Goal: Transaction & Acquisition: Purchase product/service

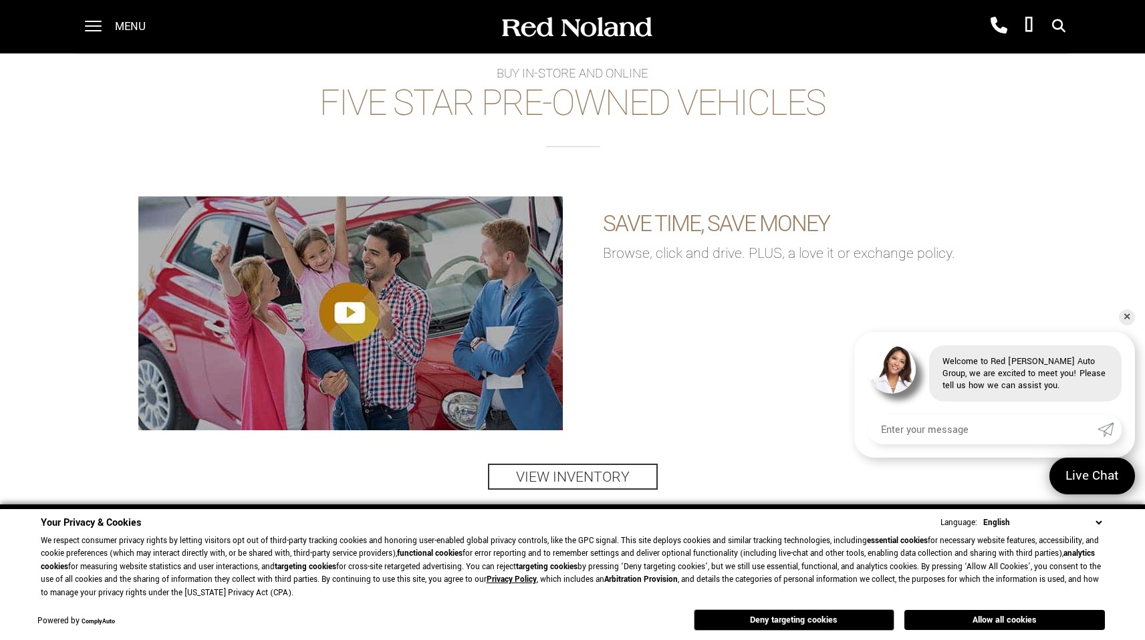
scroll to position [1886, 0]
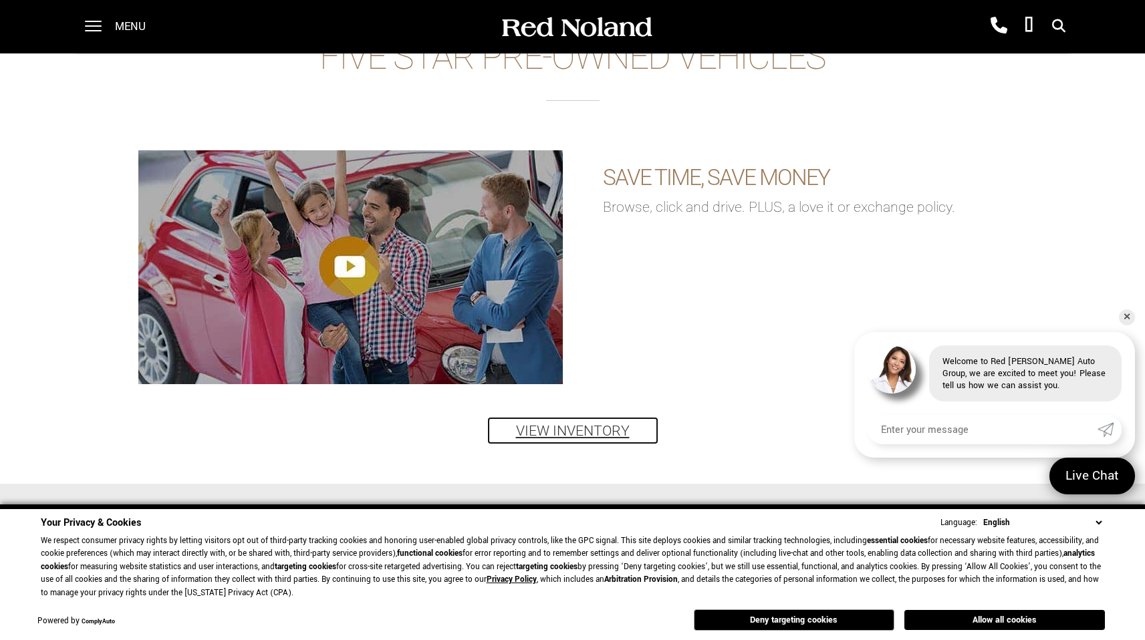
click at [559, 432] on link "View Inventory" at bounding box center [573, 431] width 170 height 26
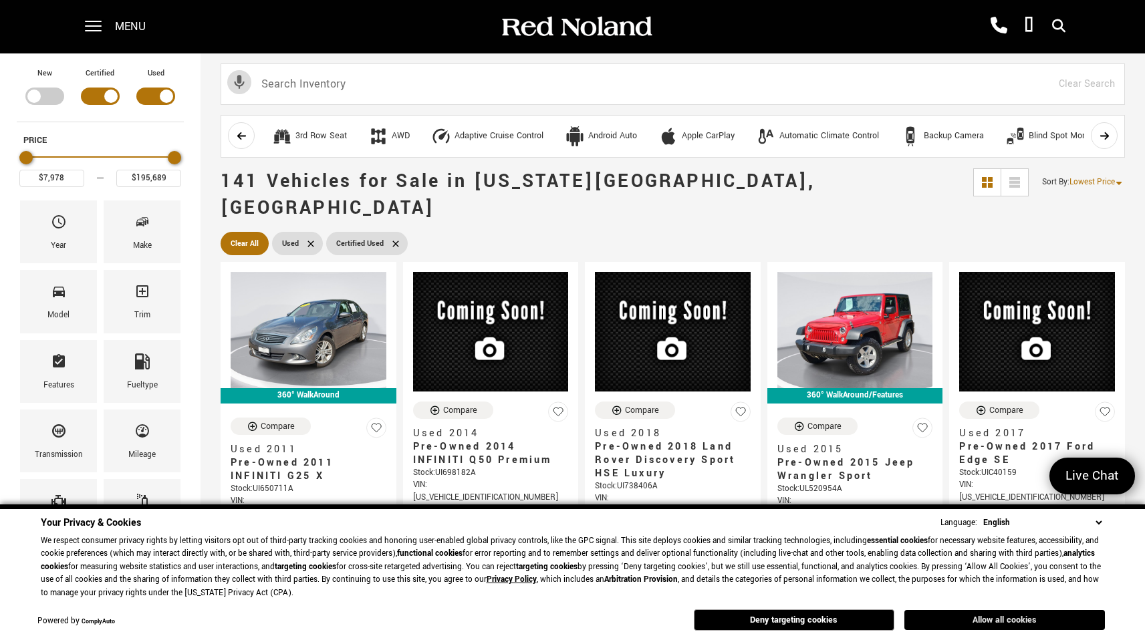
click at [954, 619] on button "Allow all cookies" at bounding box center [1004, 620] width 200 height 20
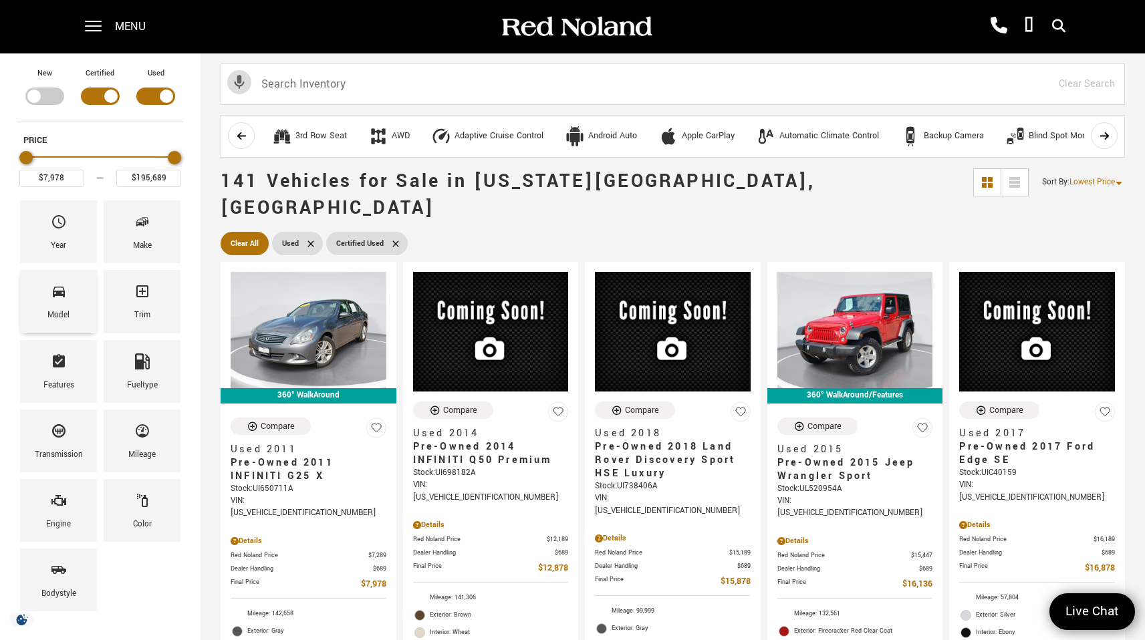
click at [83, 315] on div "Model" at bounding box center [58, 301] width 77 height 63
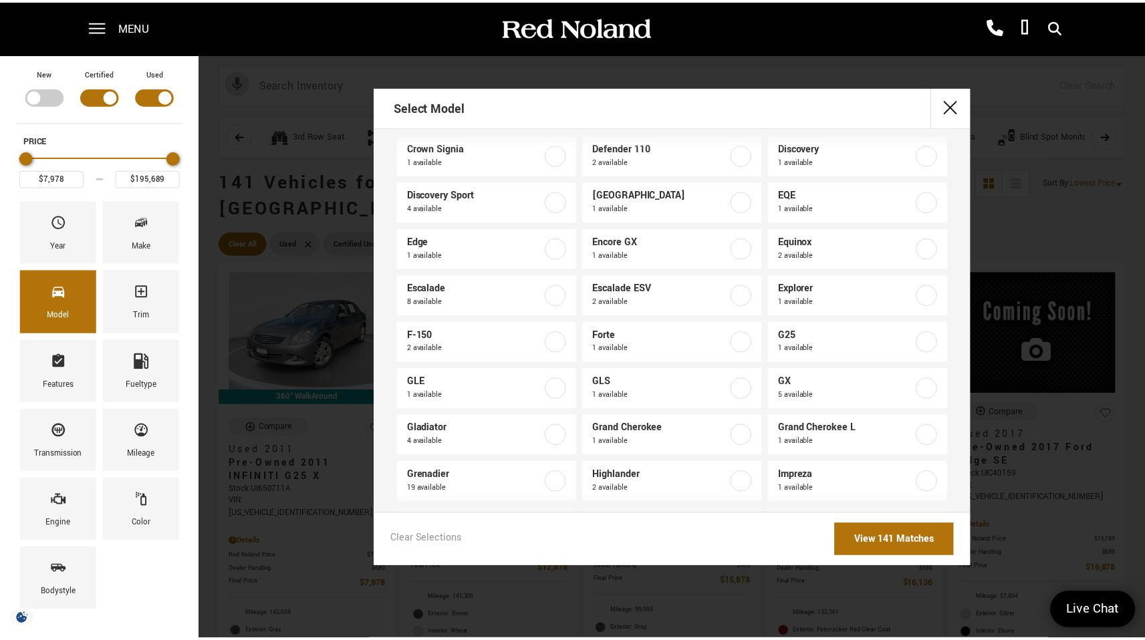
scroll to position [252, 0]
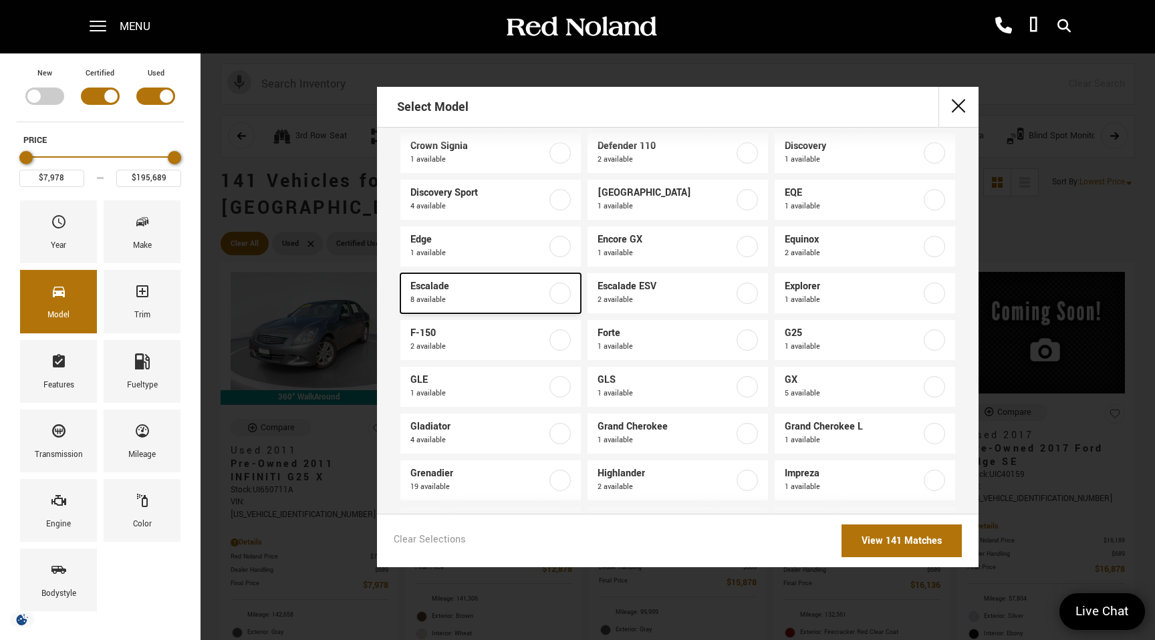
click at [554, 294] on label at bounding box center [559, 293] width 21 height 21
type input "$30,688"
checkbox input "true"
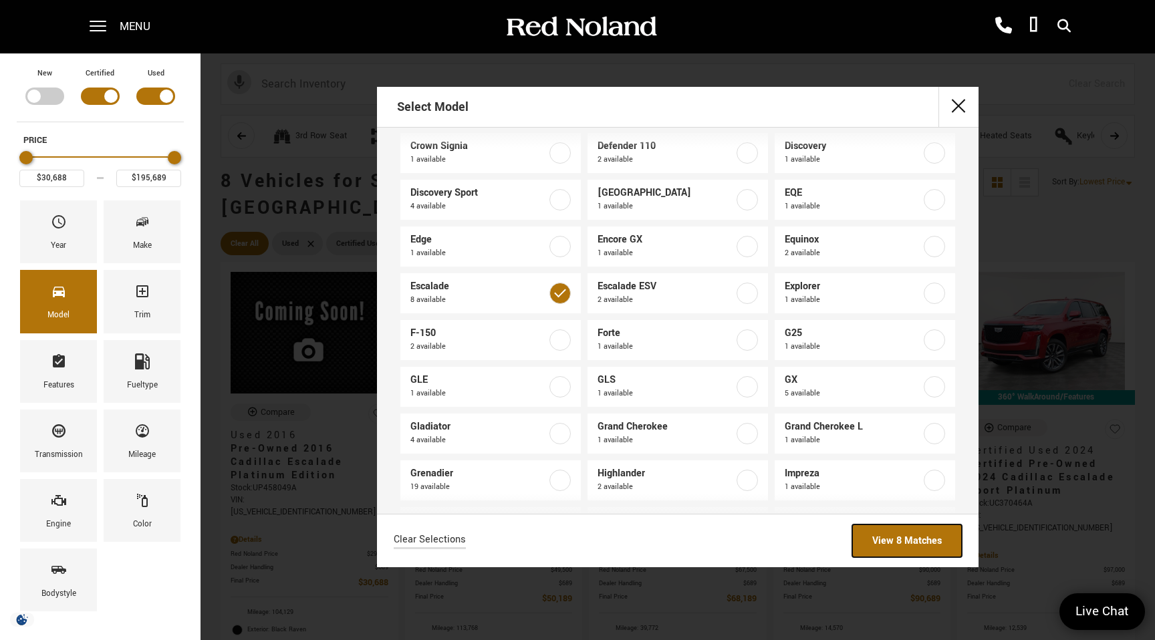
click at [914, 543] on link "View 8 Matches" at bounding box center [907, 541] width 110 height 33
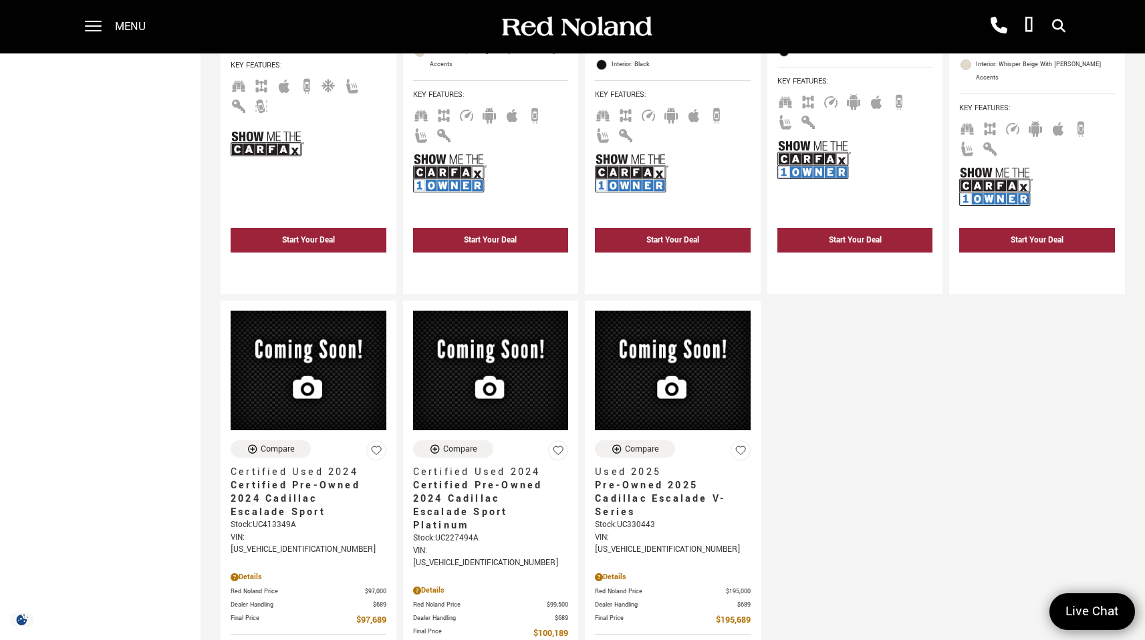
scroll to position [613, 0]
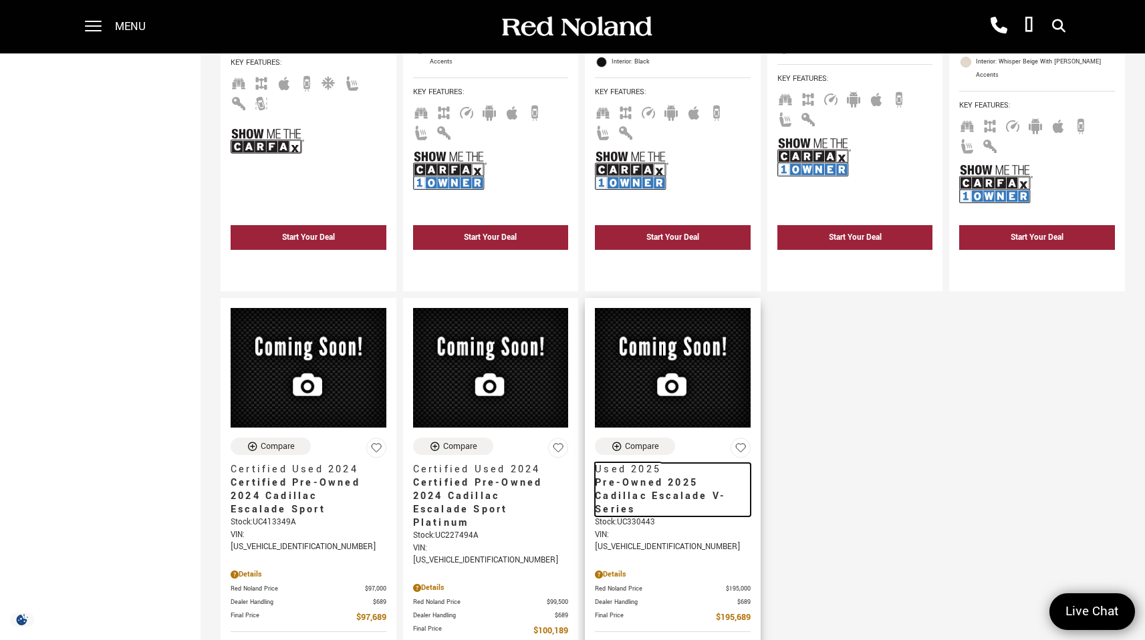
click at [620, 476] on span "Pre-Owned 2025 Cadillac Escalade V-Series" at bounding box center [668, 496] width 146 height 40
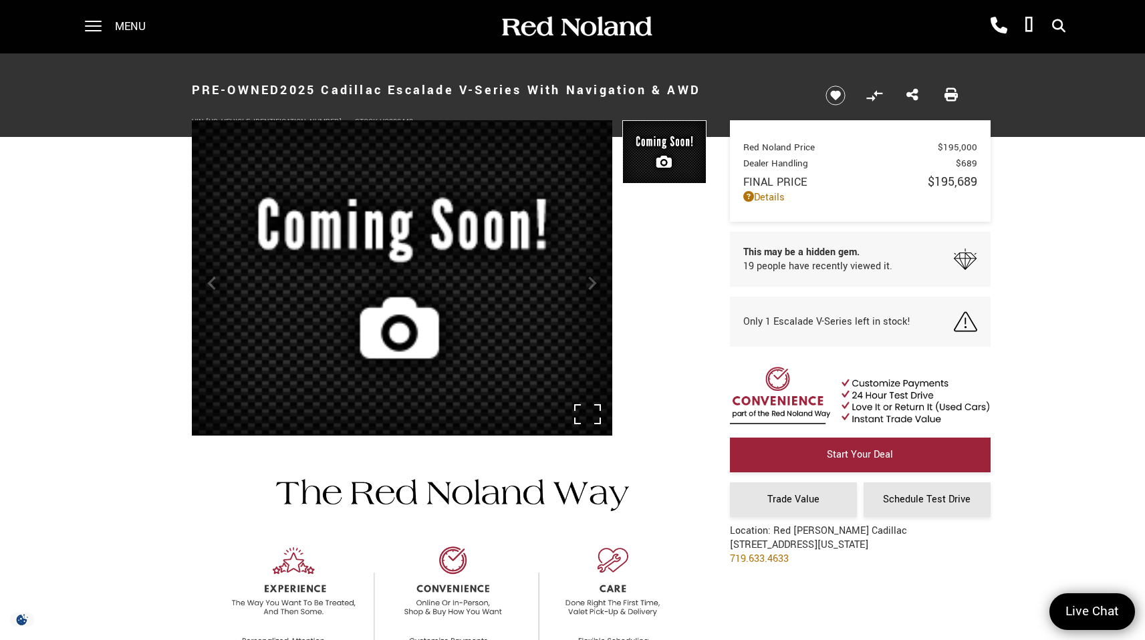
click at [593, 285] on img at bounding box center [402, 282] width 420 height 324
